Goal: Find specific page/section: Locate a particular part of the current website

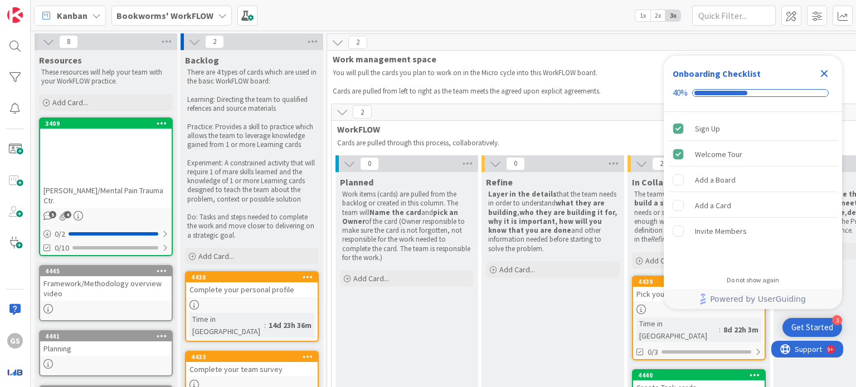
click at [645, 72] on icon "Close Checklist" at bounding box center [824, 73] width 7 height 7
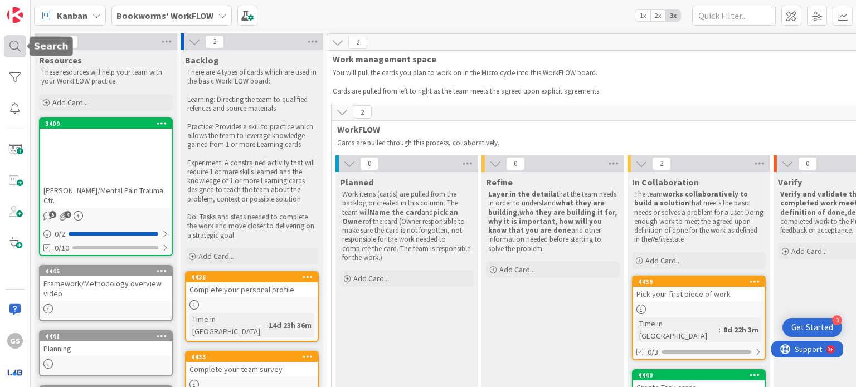
click at [7, 45] on div at bounding box center [15, 46] width 22 height 22
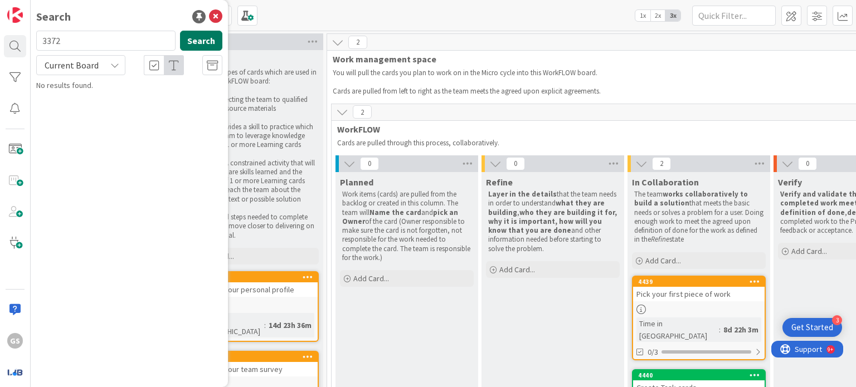
type input "3372"
click at [197, 41] on button "Search" at bounding box center [201, 41] width 42 height 20
click at [103, 66] on div "Current Board" at bounding box center [80, 65] width 89 height 20
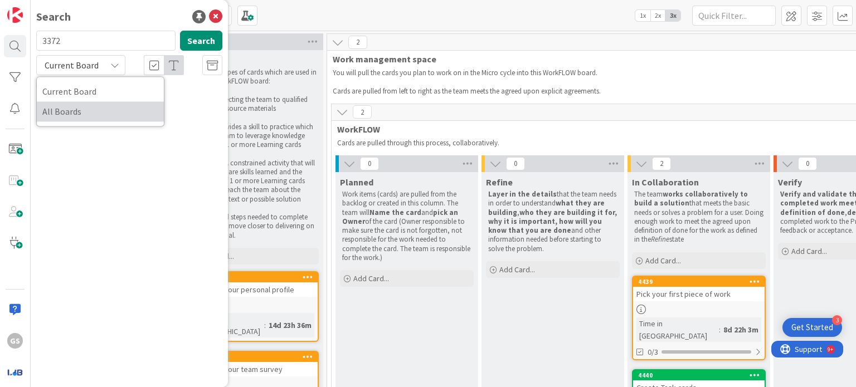
click at [84, 112] on span "All Boards" at bounding box center [100, 111] width 116 height 17
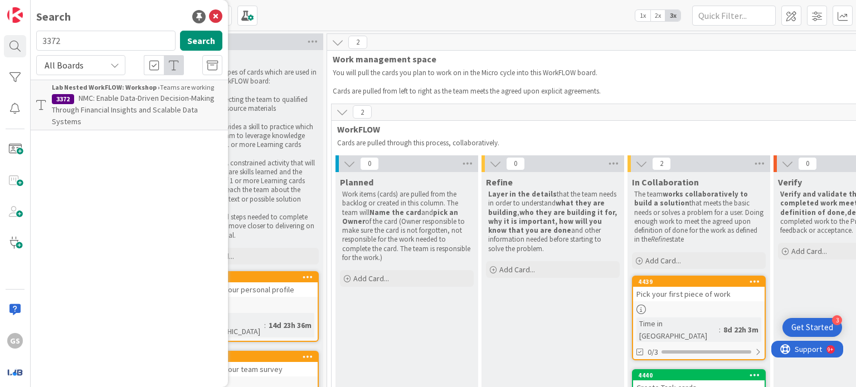
click at [139, 109] on span "NMC: Enable Data-Driven Decision-Making Through Financial Insights and Scalable…" at bounding box center [133, 109] width 163 height 33
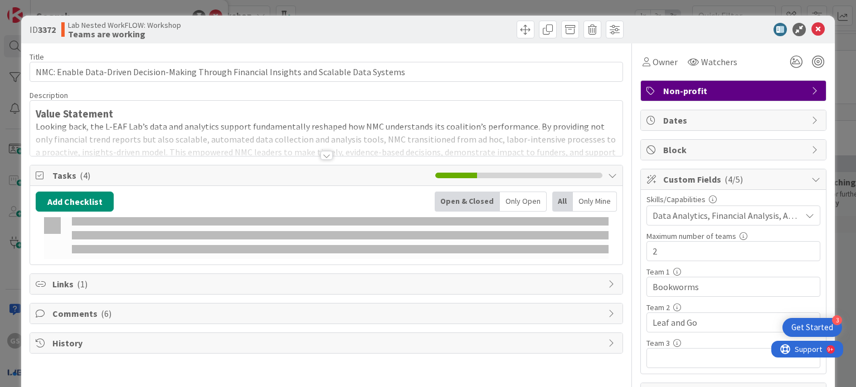
click at [645, 211] on span "Data Analytics, Financial Analysis, Accounting/Finance" at bounding box center [727, 215] width 148 height 13
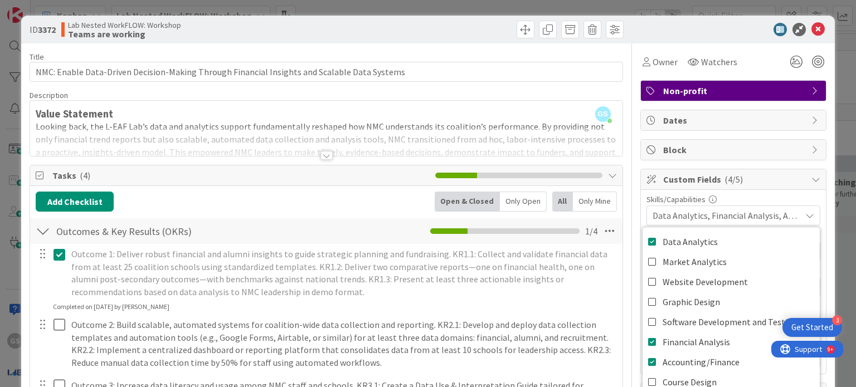
click at [578, 303] on div "Outcome 1: Deliver robust financial and alumni insights to guide strategic plan…" at bounding box center [326, 278] width 591 height 67
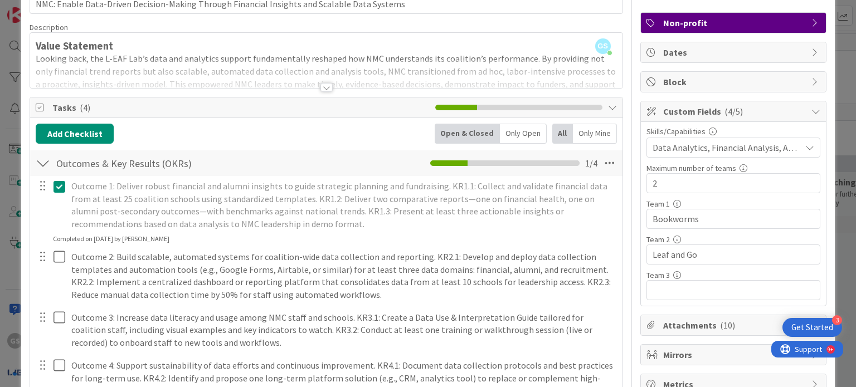
scroll to position [9, 0]
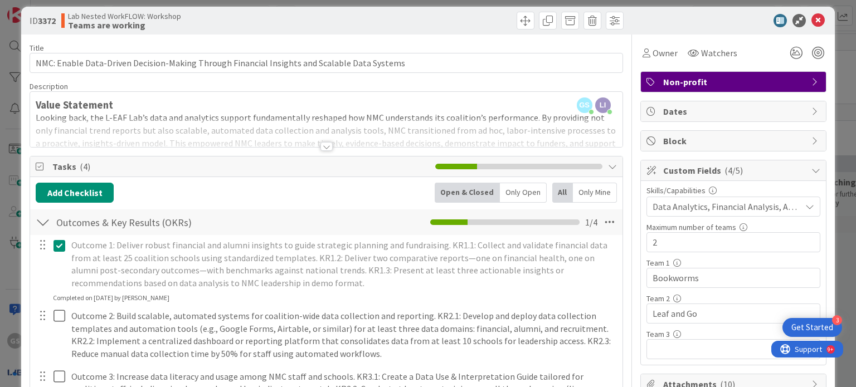
click at [322, 146] on div at bounding box center [327, 146] width 12 height 9
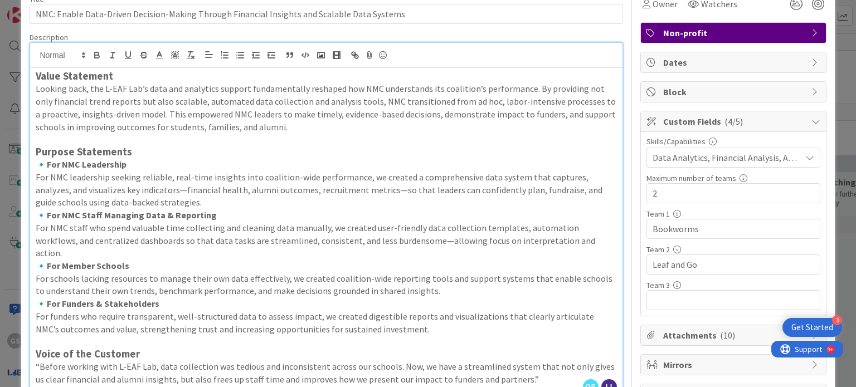
scroll to position [0, 0]
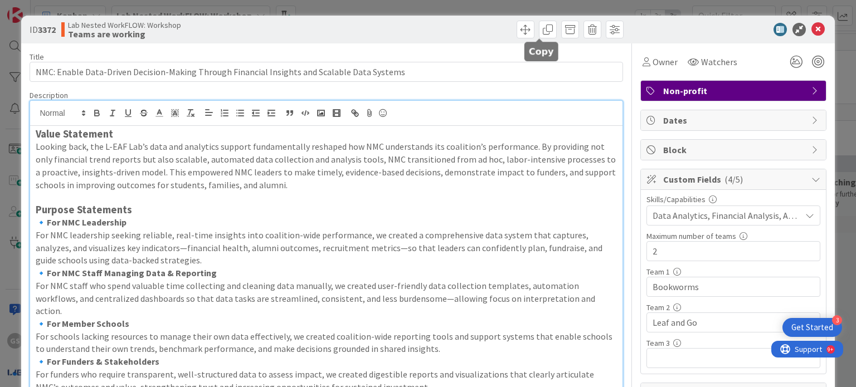
click at [645, 26] on icon at bounding box center [818, 29] width 13 height 13
click at [645, 28] on div "Kanban Lab Nested WorkFLOW: Workshop 1x 2x 3x" at bounding box center [444, 15] width 826 height 31
